Goal: Task Accomplishment & Management: Complete application form

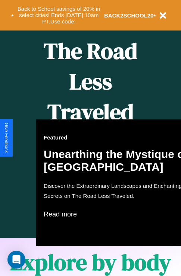
scroll to position [304, 0]
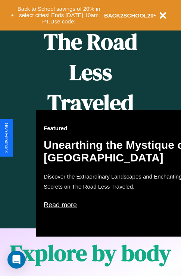
click at [90, 138] on div "Featured Unearthing the Mystique of [GEOGRAPHIC_DATA] Discover the Extraordinar…" at bounding box center [118, 173] width 164 height 127
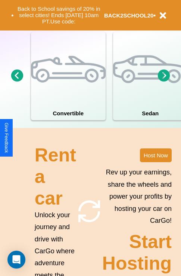
scroll to position [580, 0]
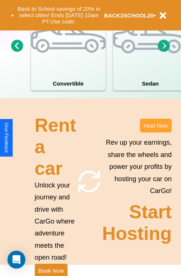
click at [155, 132] on button "Host Now" at bounding box center [156, 126] width 32 height 14
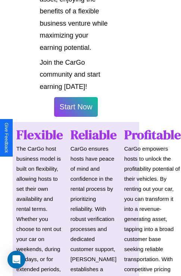
scroll to position [527, 15]
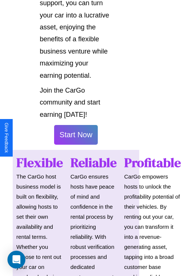
click at [76, 138] on button "Start Now" at bounding box center [76, 135] width 44 height 20
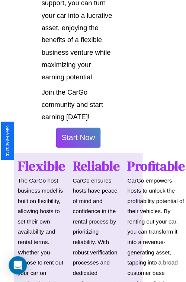
scroll to position [527, 13]
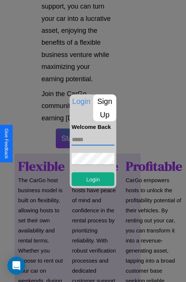
click at [93, 139] on input "text" at bounding box center [93, 139] width 43 height 12
type input "**********"
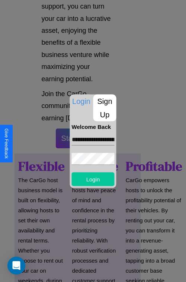
click at [93, 179] on button "Login" at bounding box center [93, 179] width 43 height 14
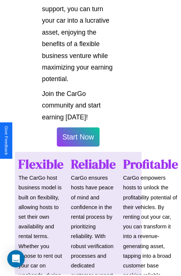
scroll to position [528, 13]
